Goal: Find specific page/section: Find specific page/section

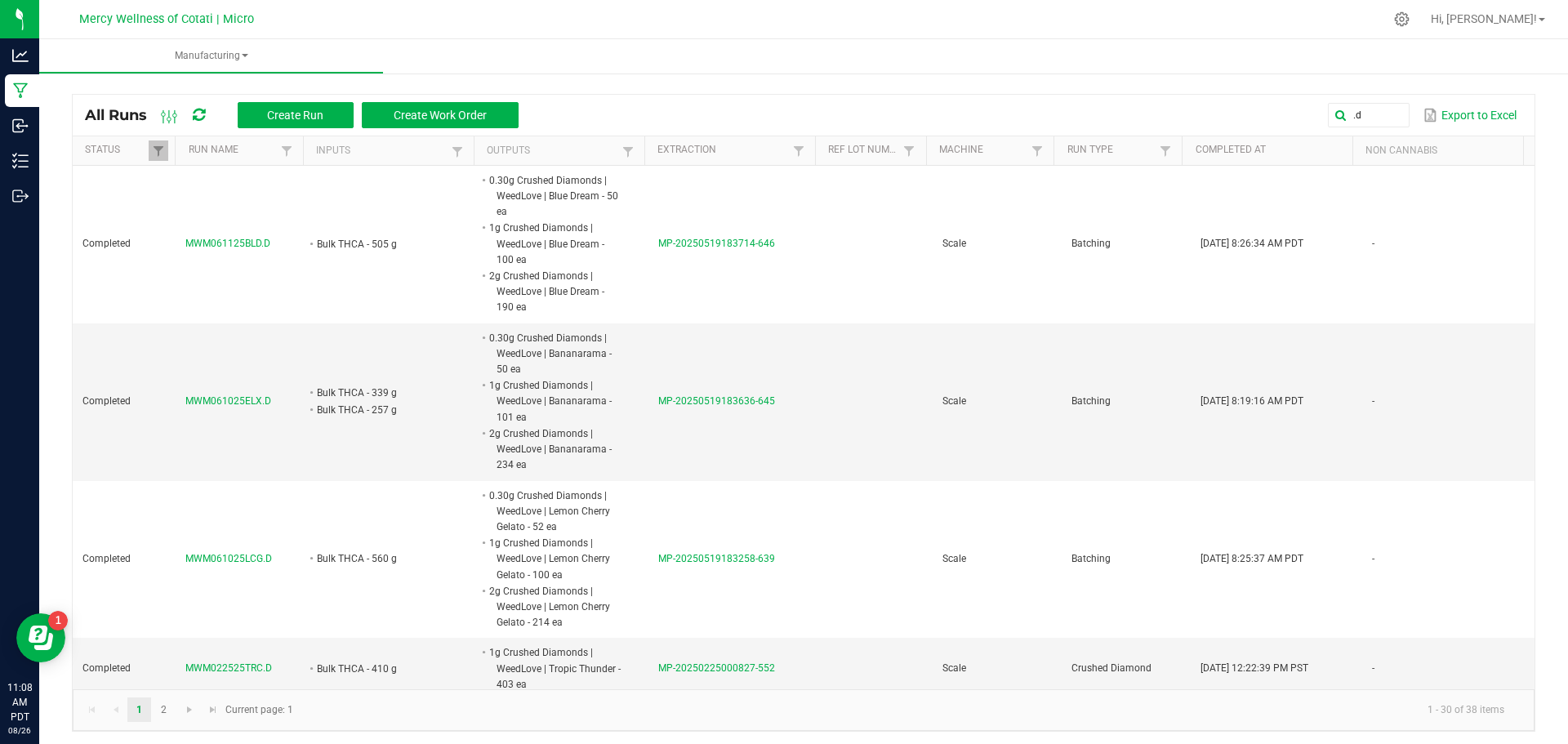
scroll to position [164, 0]
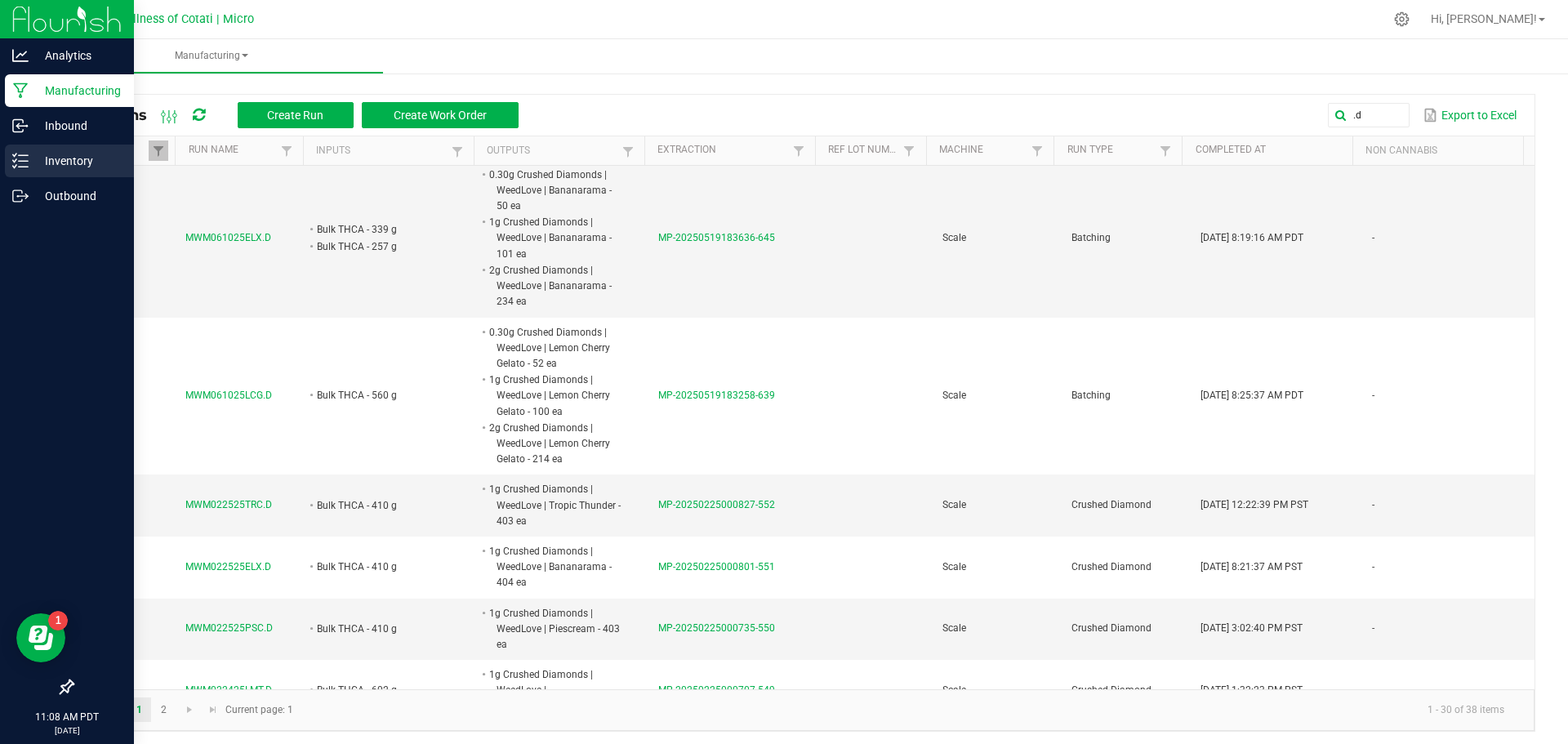
click at [84, 175] on div "Inventory" at bounding box center [70, 160] width 129 height 33
click at [59, 144] on link "Inbound" at bounding box center [67, 126] width 134 height 35
click at [74, 155] on p "Inventory" at bounding box center [78, 160] width 98 height 20
click at [74, 164] on p "Inventory" at bounding box center [78, 160] width 98 height 20
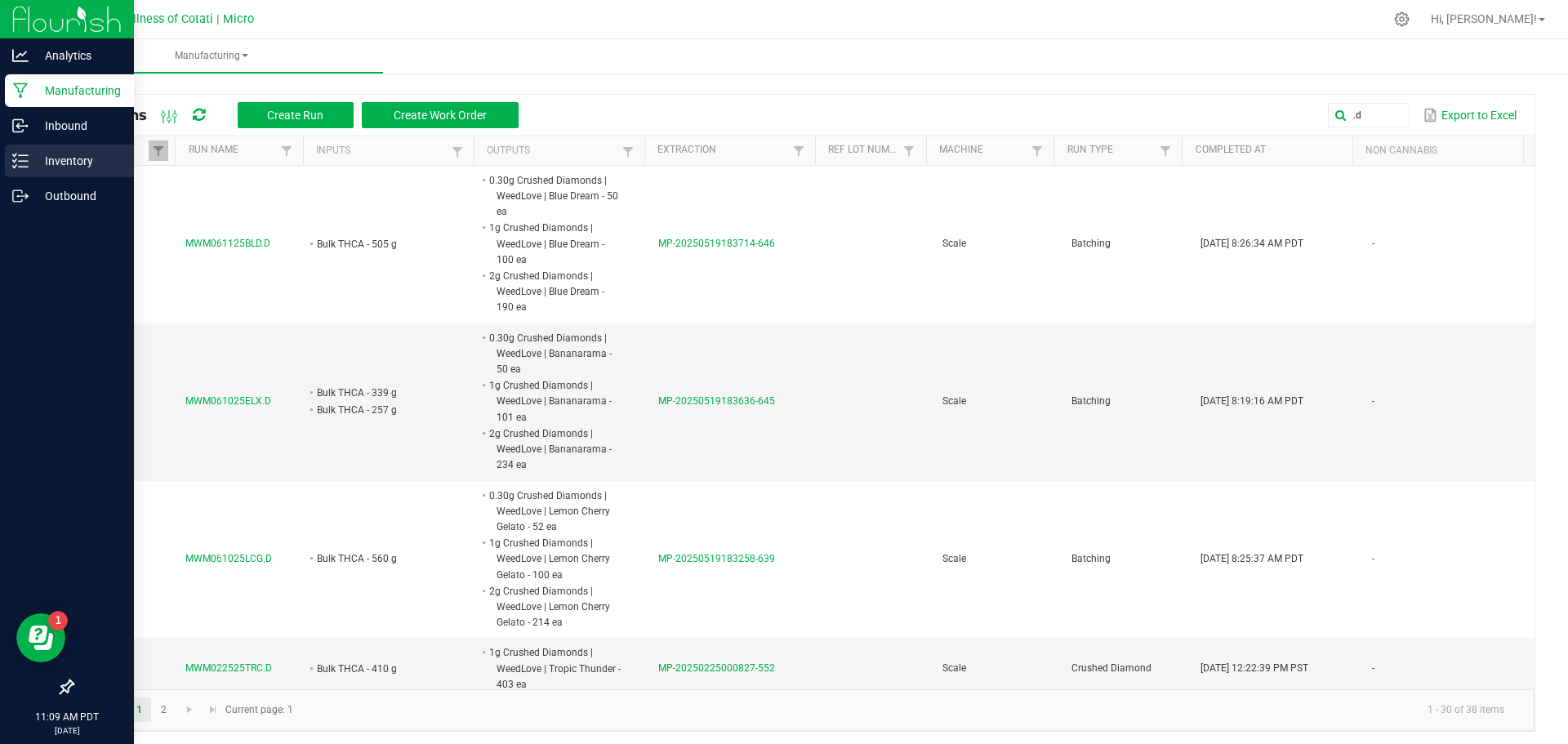
click at [32, 152] on p "Inventory" at bounding box center [78, 160] width 98 height 20
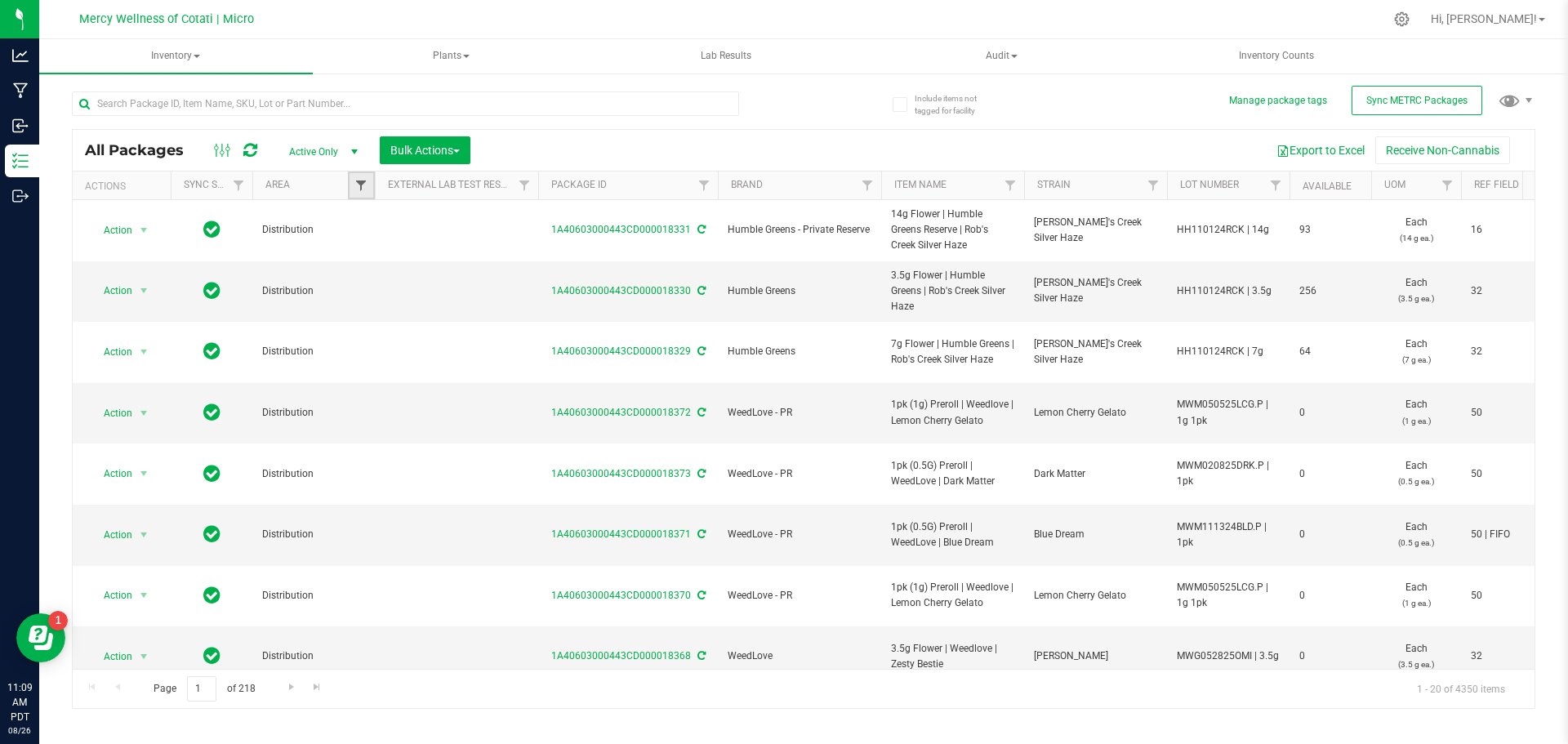
click at [360, 188] on span "Filter" at bounding box center [360, 185] width 13 height 13
type input "dis"
click at [371, 261] on input "Distribution" at bounding box center [370, 260] width 11 height 11
checkbox input "true"
click at [404, 311] on button "Filter" at bounding box center [397, 322] width 78 height 36
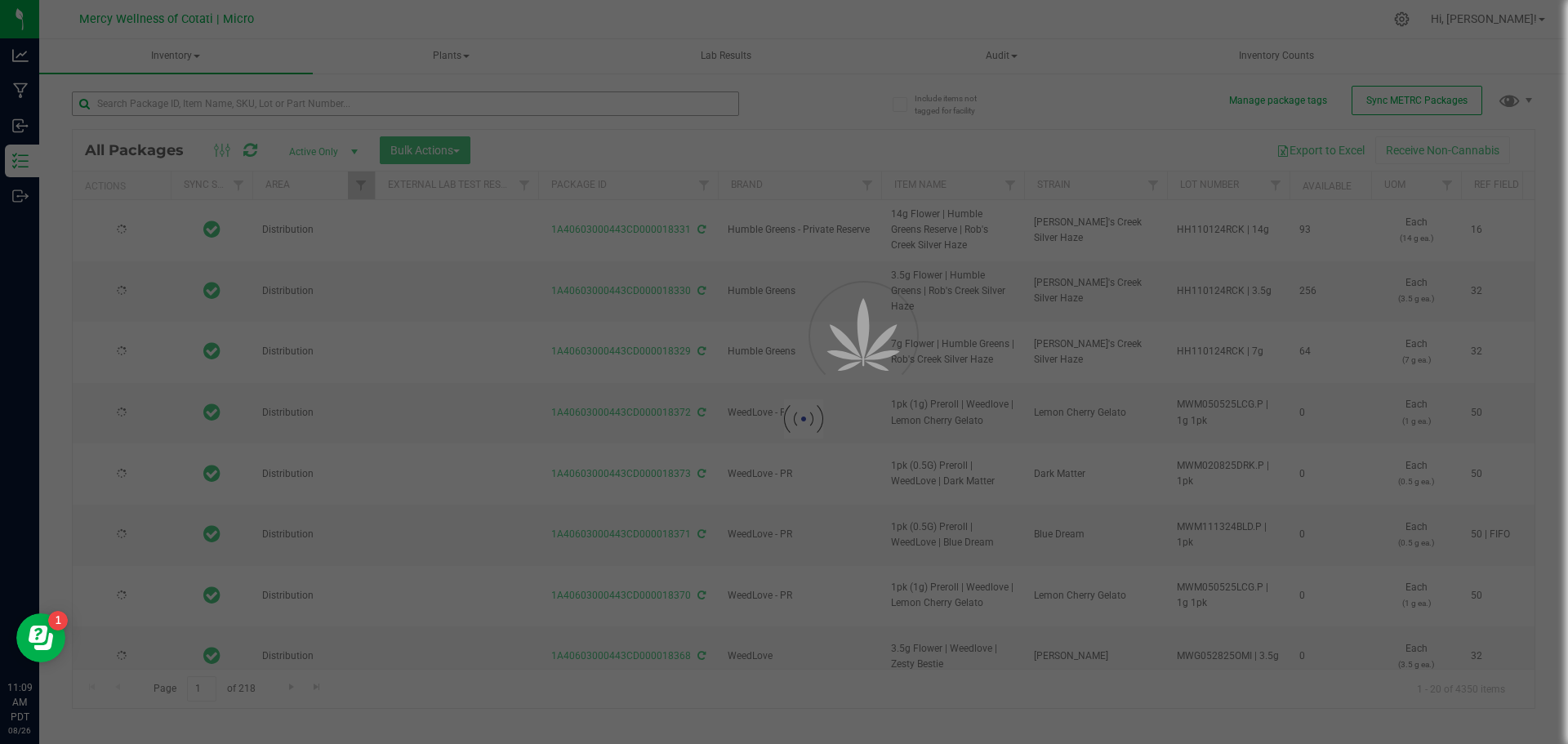
type input "[DATE]"
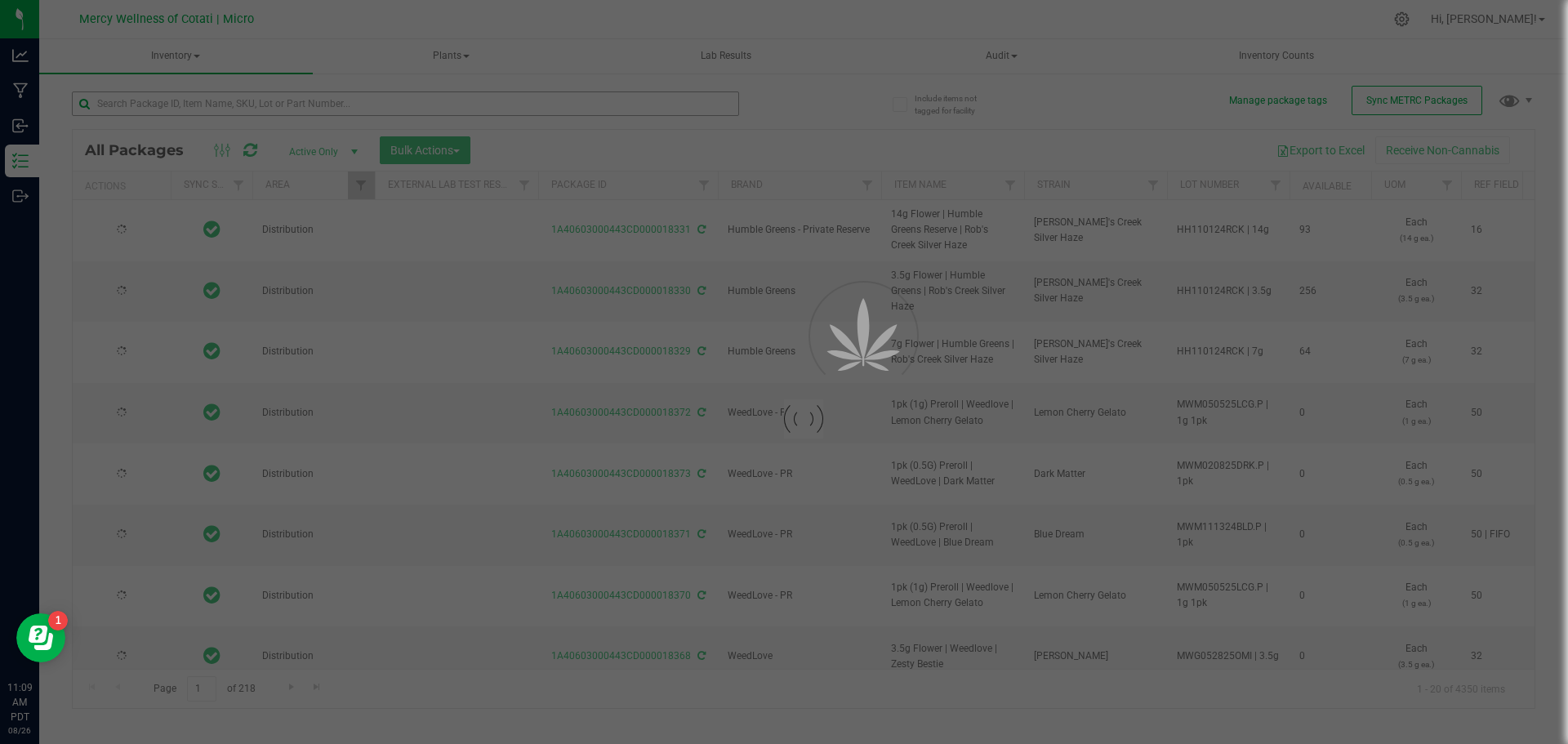
type input "[DATE]"
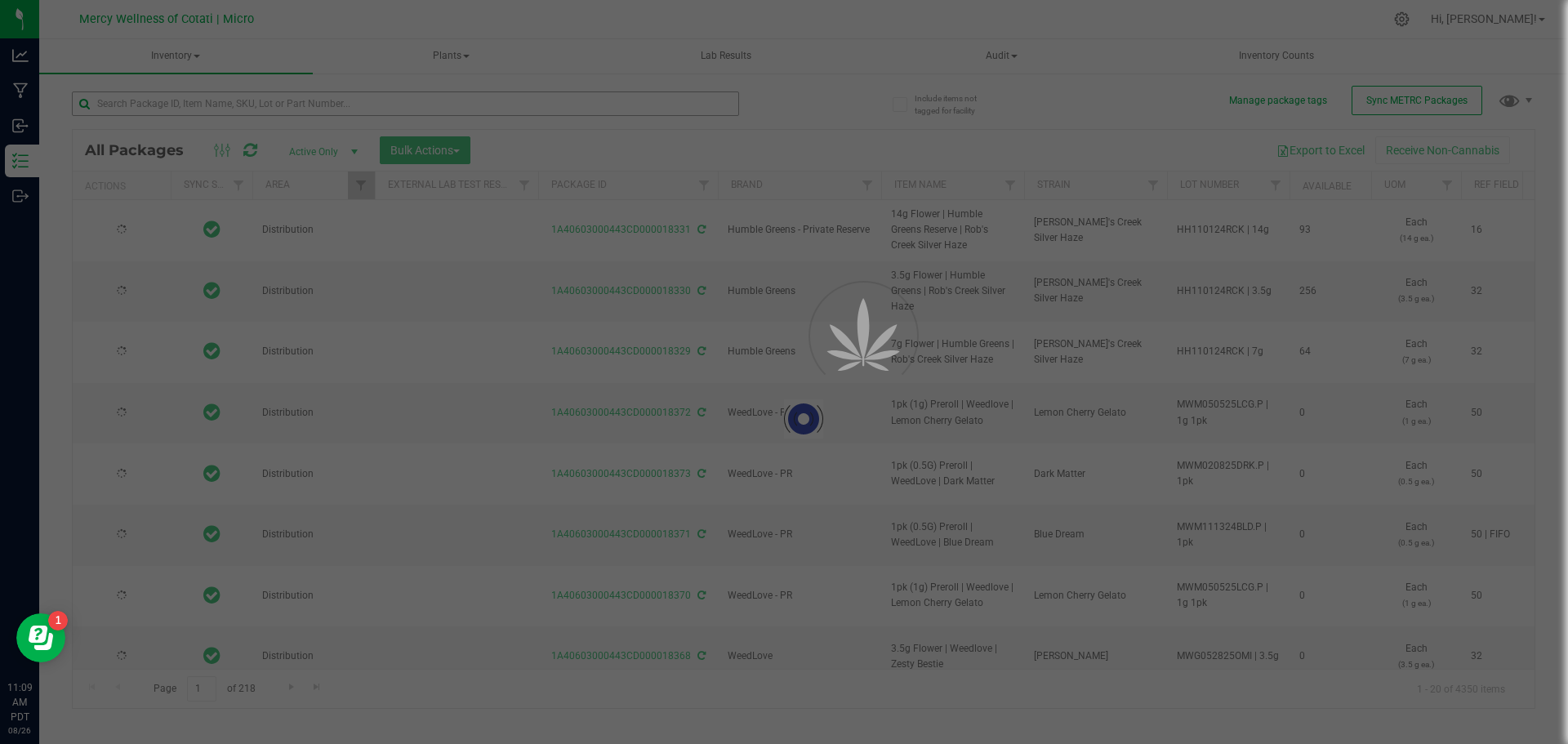
type input "[DATE]"
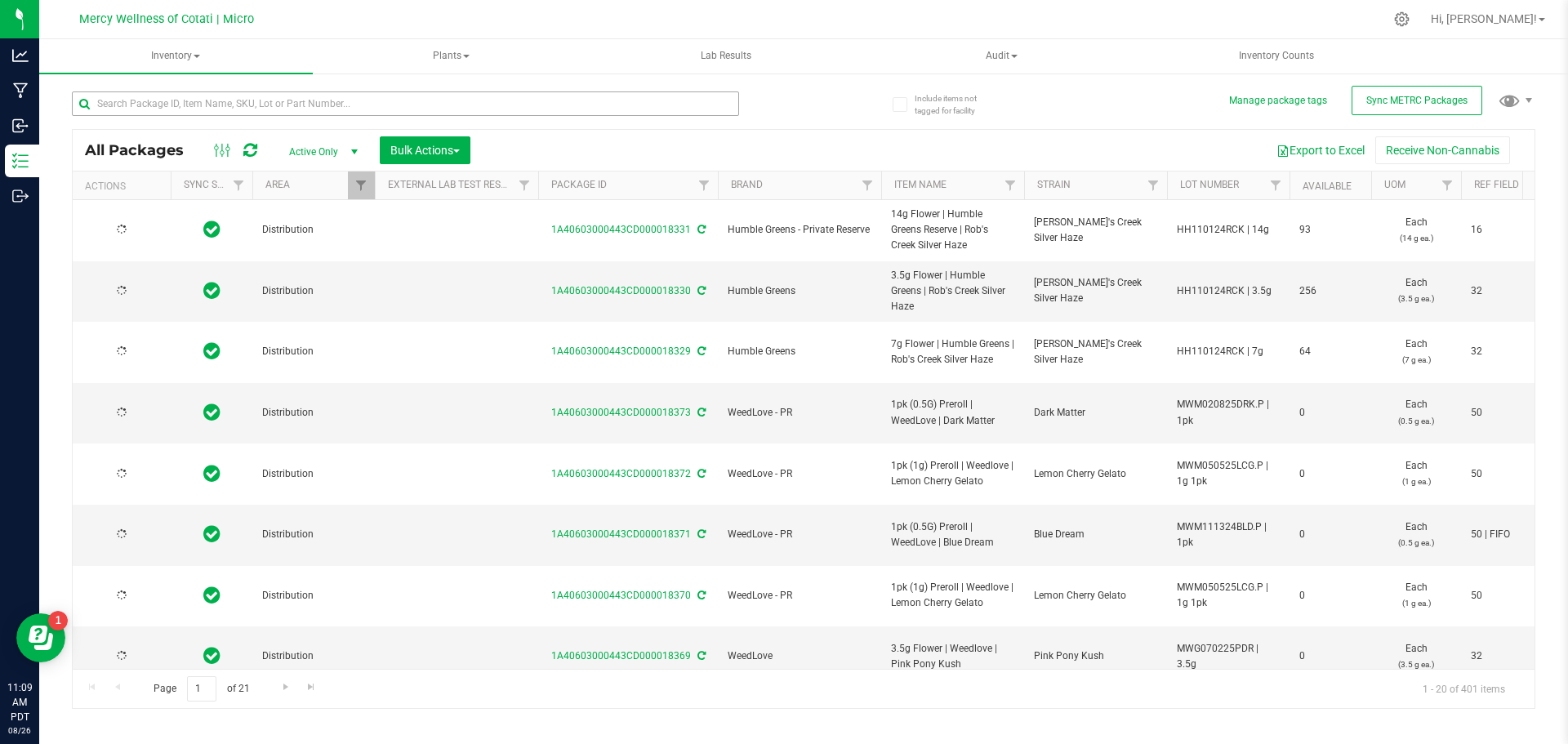
type input "[DATE]"
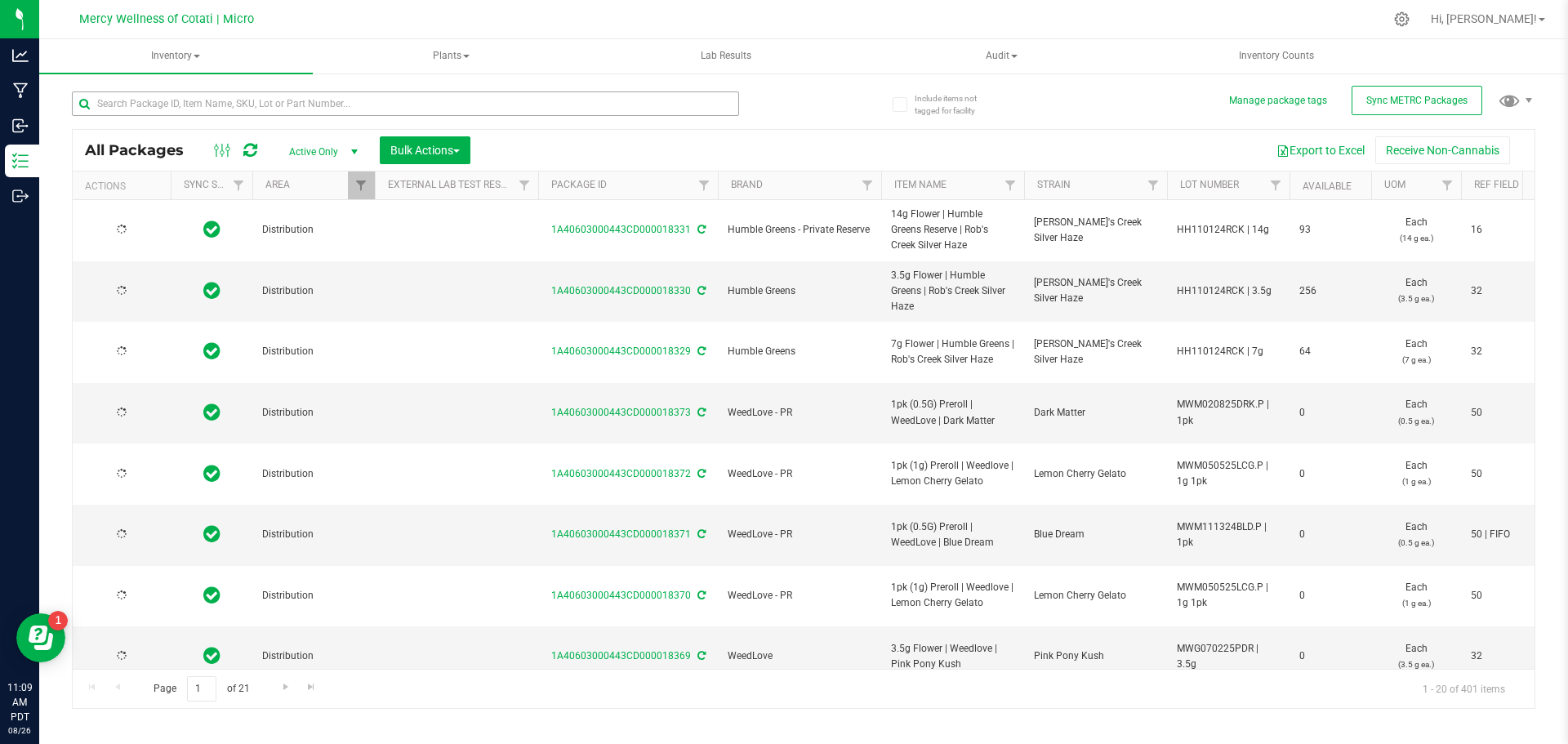
type input "[DATE]"
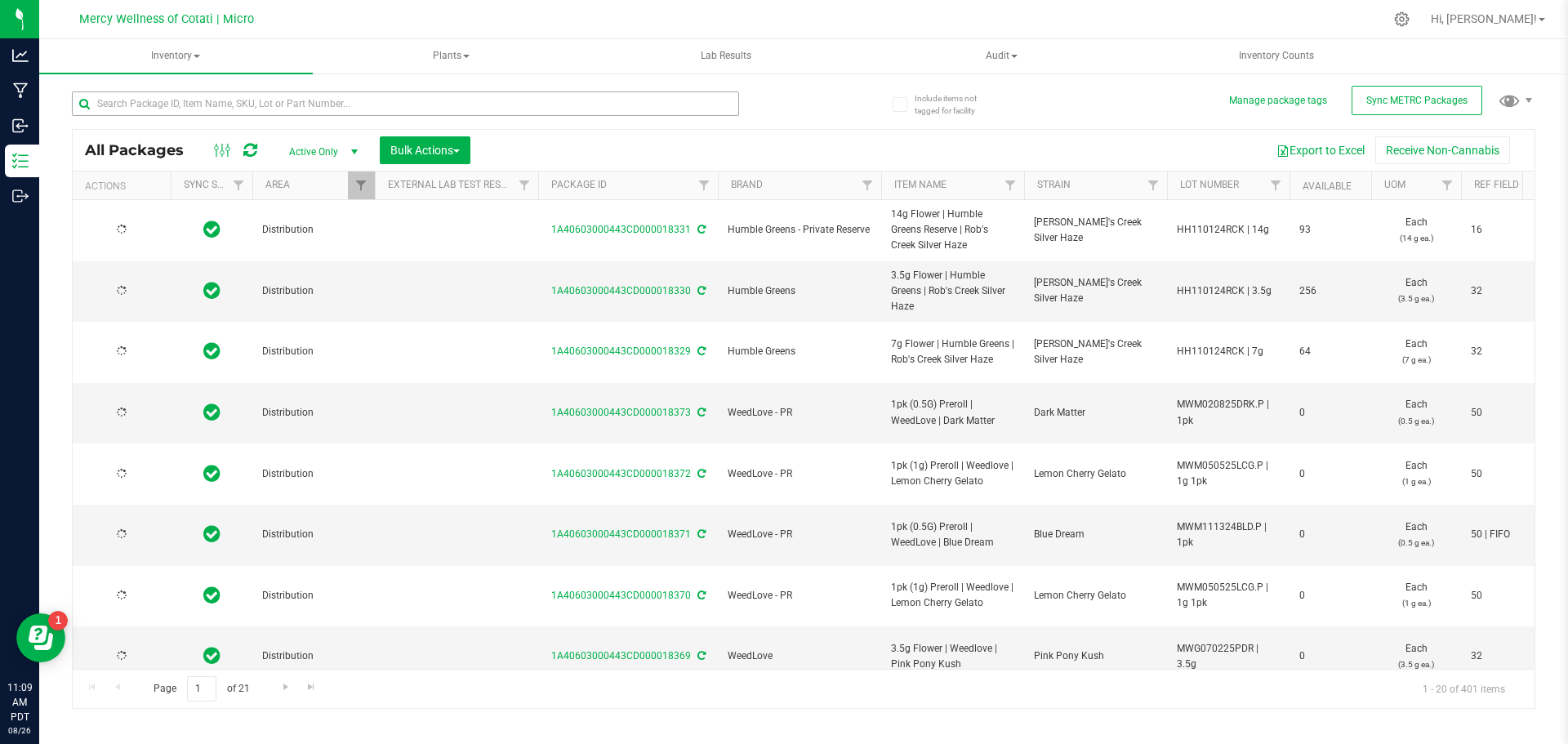
type input "[DATE]"
click at [477, 108] on input "text" at bounding box center [405, 103] width 667 height 25
type input "jet fuel"
